Goal: Task Accomplishment & Management: Manage account settings

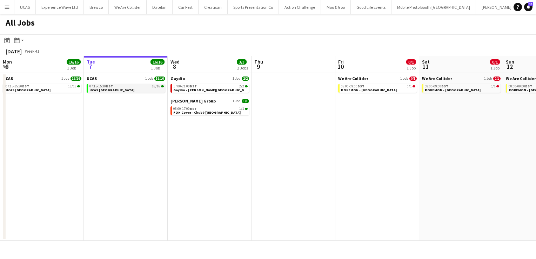
click at [100, 89] on span "UCAS [GEOGRAPHIC_DATA]" at bounding box center [111, 90] width 45 height 5
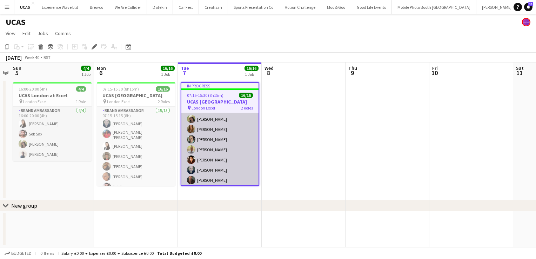
scroll to position [74, 0]
click at [243, 157] on app-card-role "Brand Ambassador 15/15 07:15-15:15 (8h) Jennifer Jonah Heather Jardine Sara Eng…" at bounding box center [219, 123] width 77 height 168
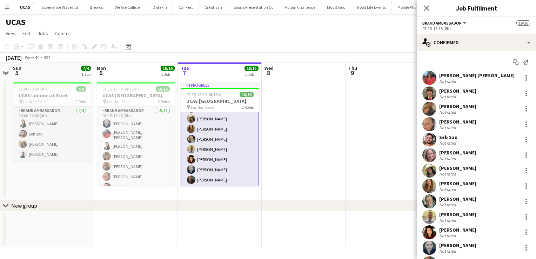
scroll to position [75, 0]
click at [522, 220] on div at bounding box center [526, 217] width 8 height 8
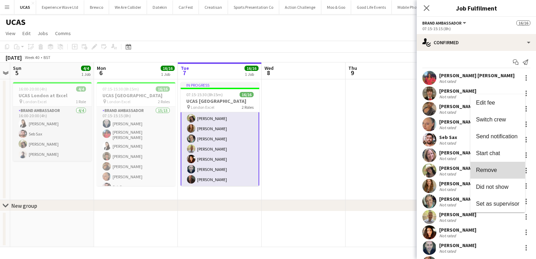
click at [505, 169] on span "Remove" at bounding box center [498, 170] width 44 height 6
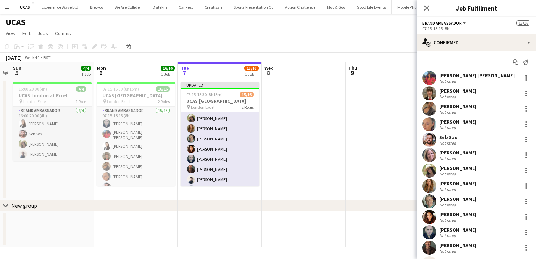
scroll to position [118, 0]
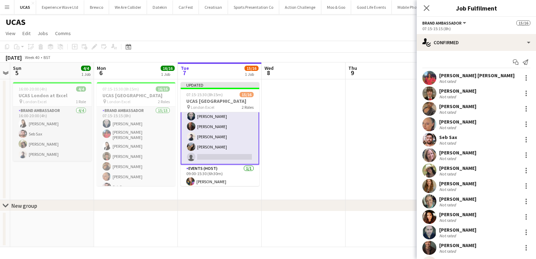
click at [210, 153] on app-card-role "Brand Ambassador 19A 14/15 07:15-15:15 (8h) Jennifer Jonah Heather Jardine Sara…" at bounding box center [220, 80] width 79 height 170
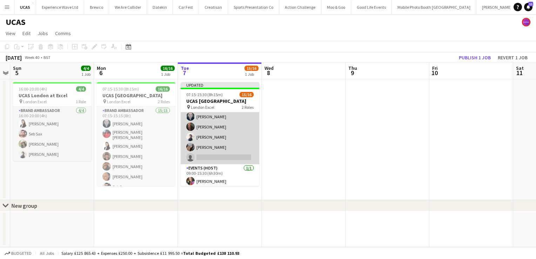
click at [210, 153] on app-card-role "Brand Ambassador 19A 14/15 07:15-15:15 (8h) Jennifer Jonah Heather Jardine Sara…" at bounding box center [220, 80] width 79 height 168
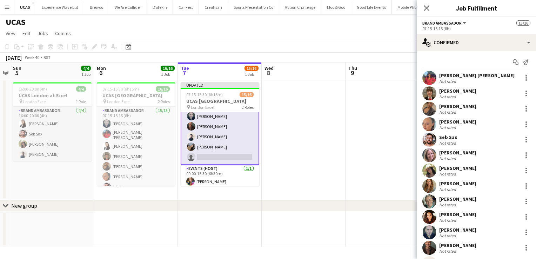
scroll to position [62, 0]
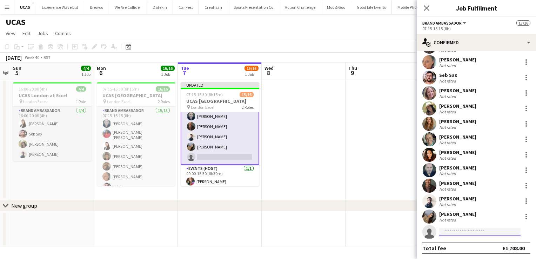
click at [478, 230] on input at bounding box center [479, 232] width 81 height 8
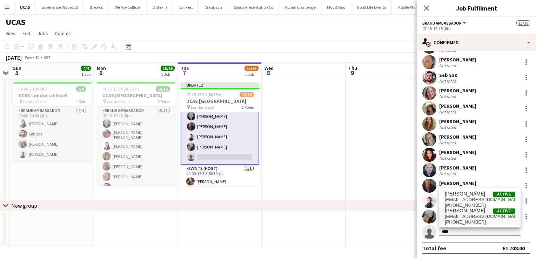
type input "****"
click at [469, 217] on span "seliza.sebastian@hotmail.com" at bounding box center [480, 217] width 70 height 6
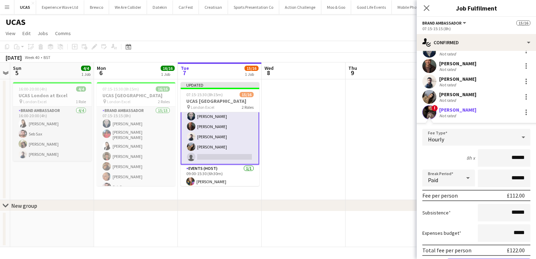
scroll to position [220, 0]
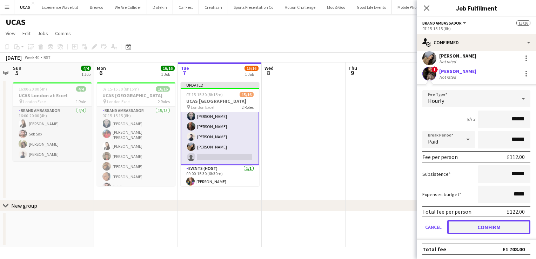
click at [483, 225] on button "Confirm" at bounding box center [488, 227] width 83 height 14
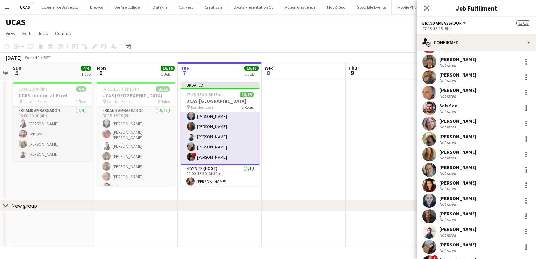
scroll to position [62, 0]
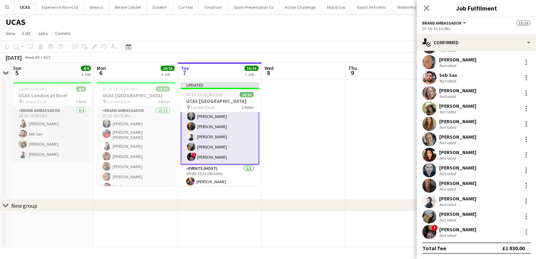
click at [354, 173] on app-date-cell at bounding box center [388, 139] width 84 height 121
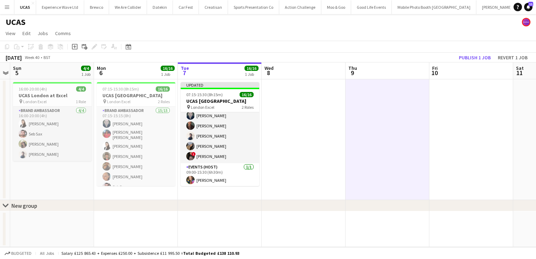
scroll to position [117, 0]
click at [483, 59] on button "Publish 1 job" at bounding box center [475, 57] width 38 height 9
